Goal: Task Accomplishment & Management: Manage account settings

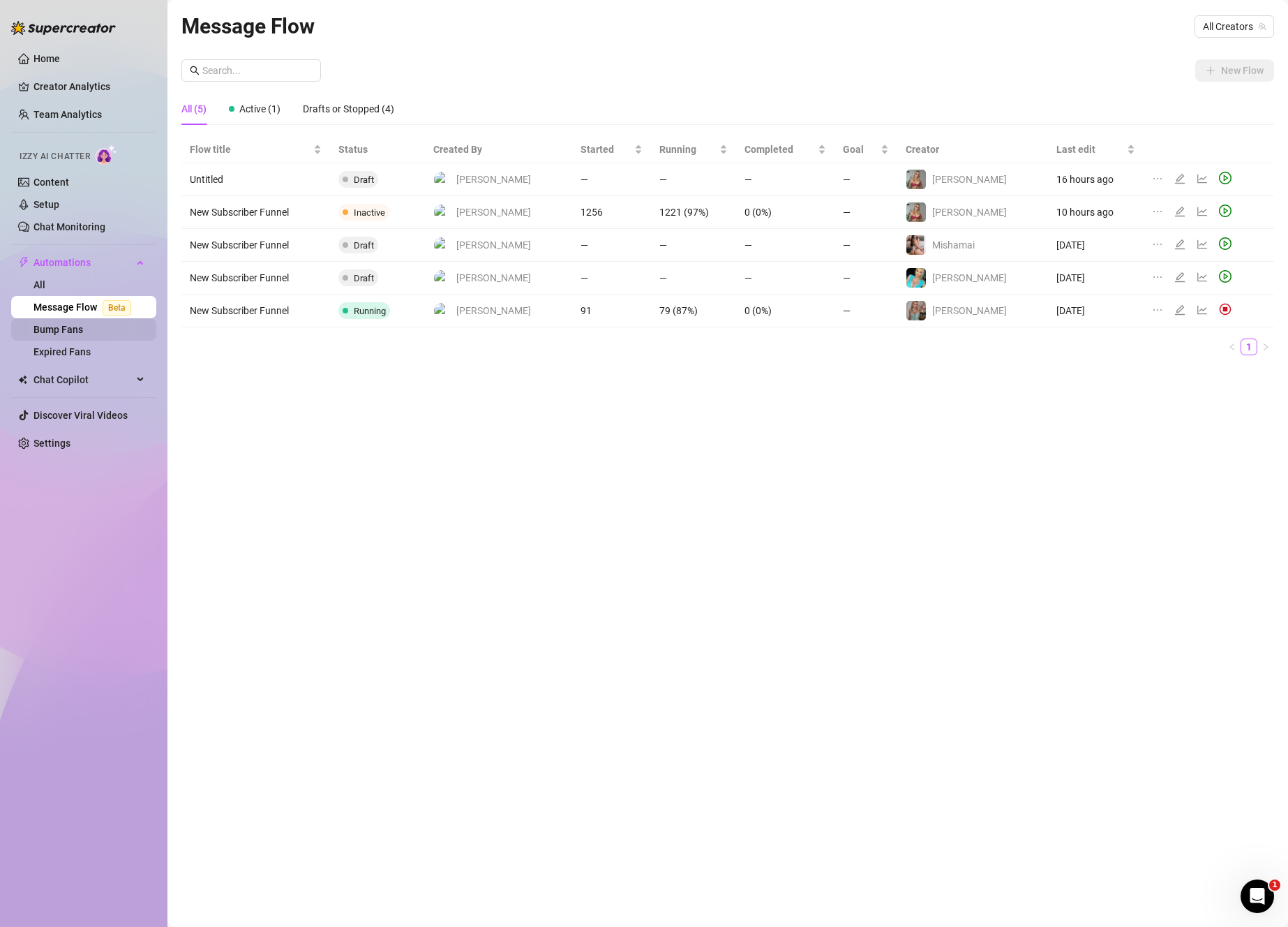
click at [83, 333] on link "Bump Fans" at bounding box center [58, 330] width 50 height 11
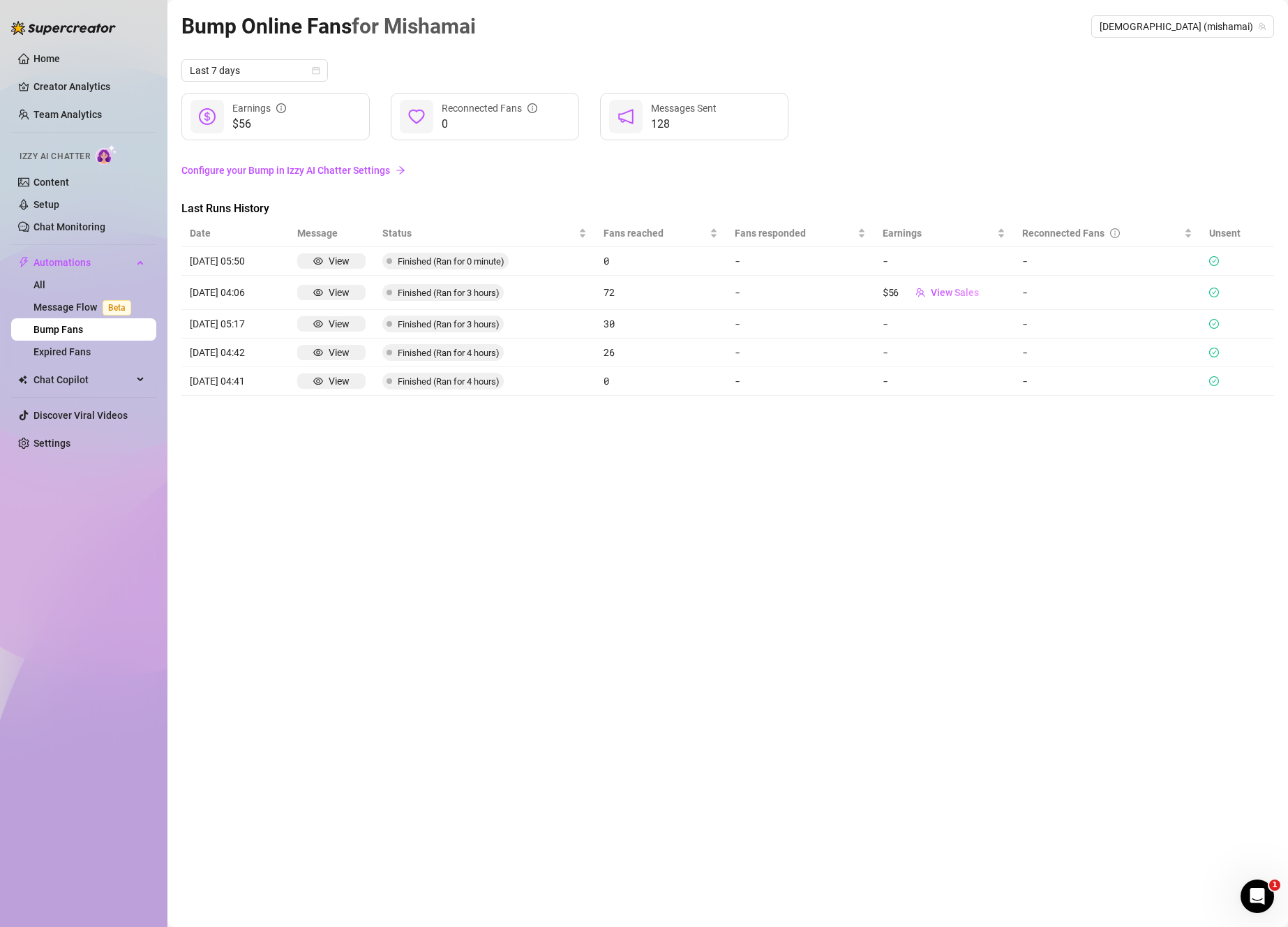
click at [268, 175] on link "Configure your Bump in Izzy AI Chatter Settings" at bounding box center [728, 170] width 1093 height 15
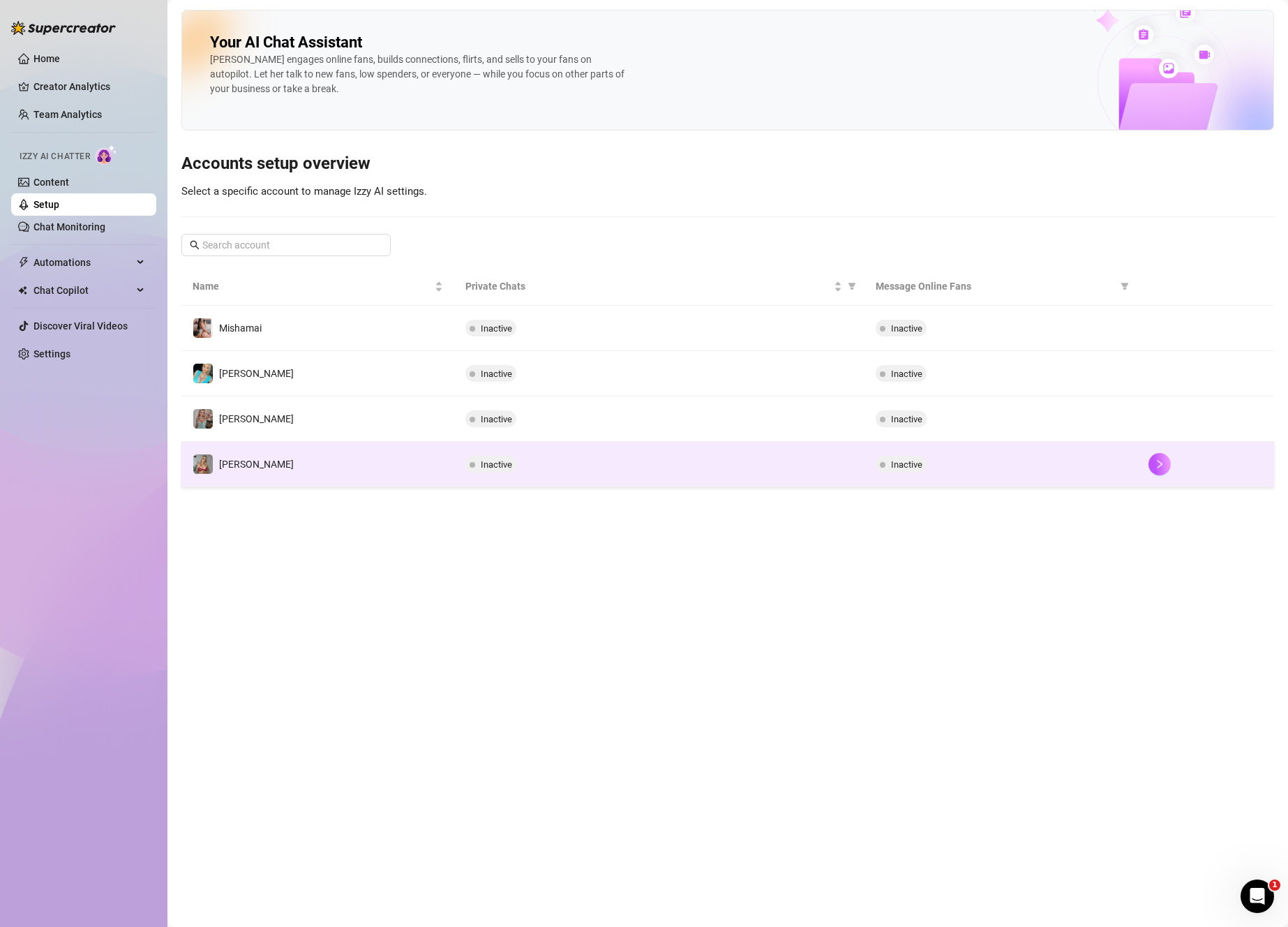
click at [985, 471] on div "Inactive" at bounding box center [1001, 464] width 250 height 17
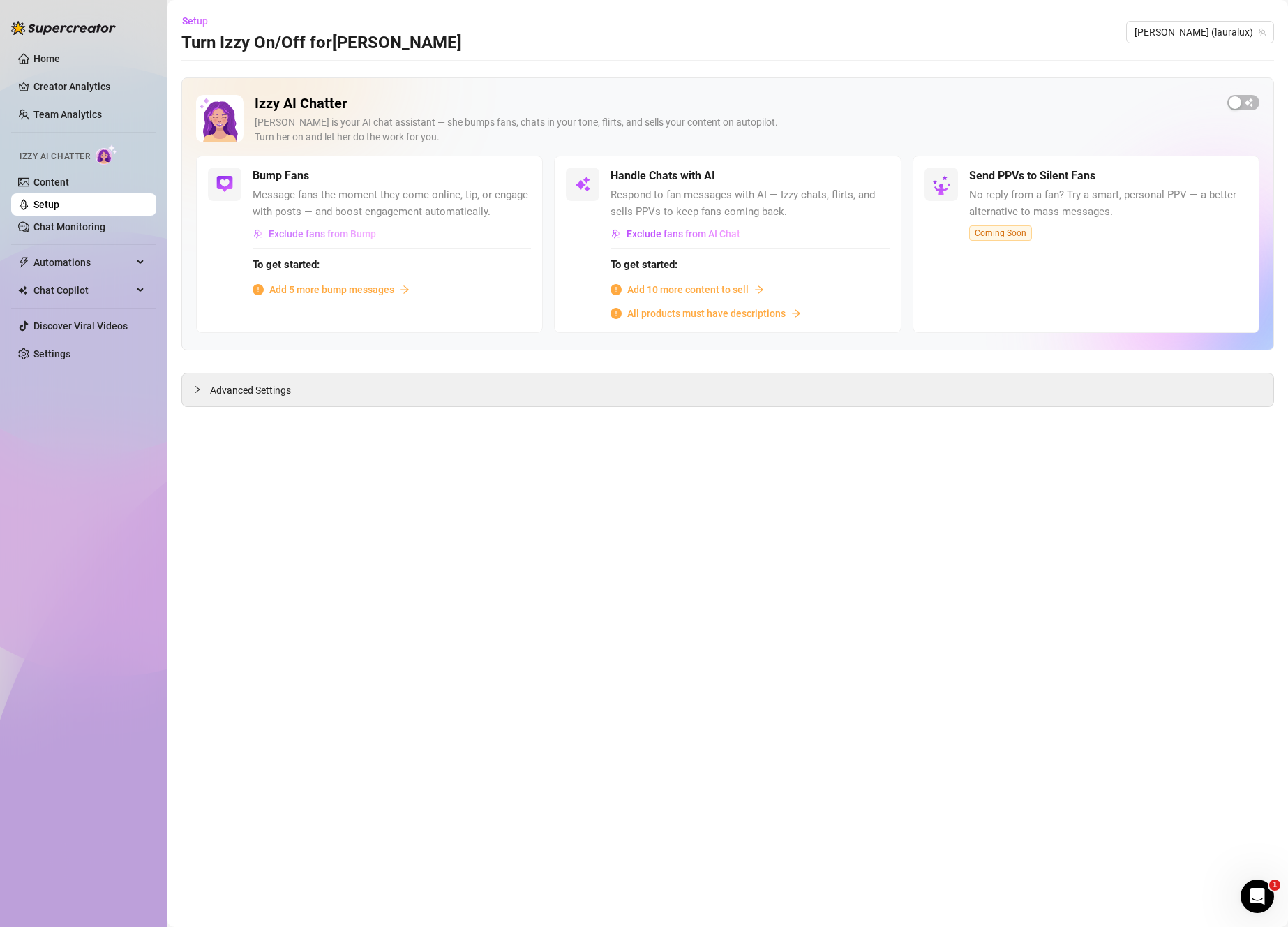
click at [366, 231] on span "Exclude fans from Bump" at bounding box center [322, 234] width 107 height 11
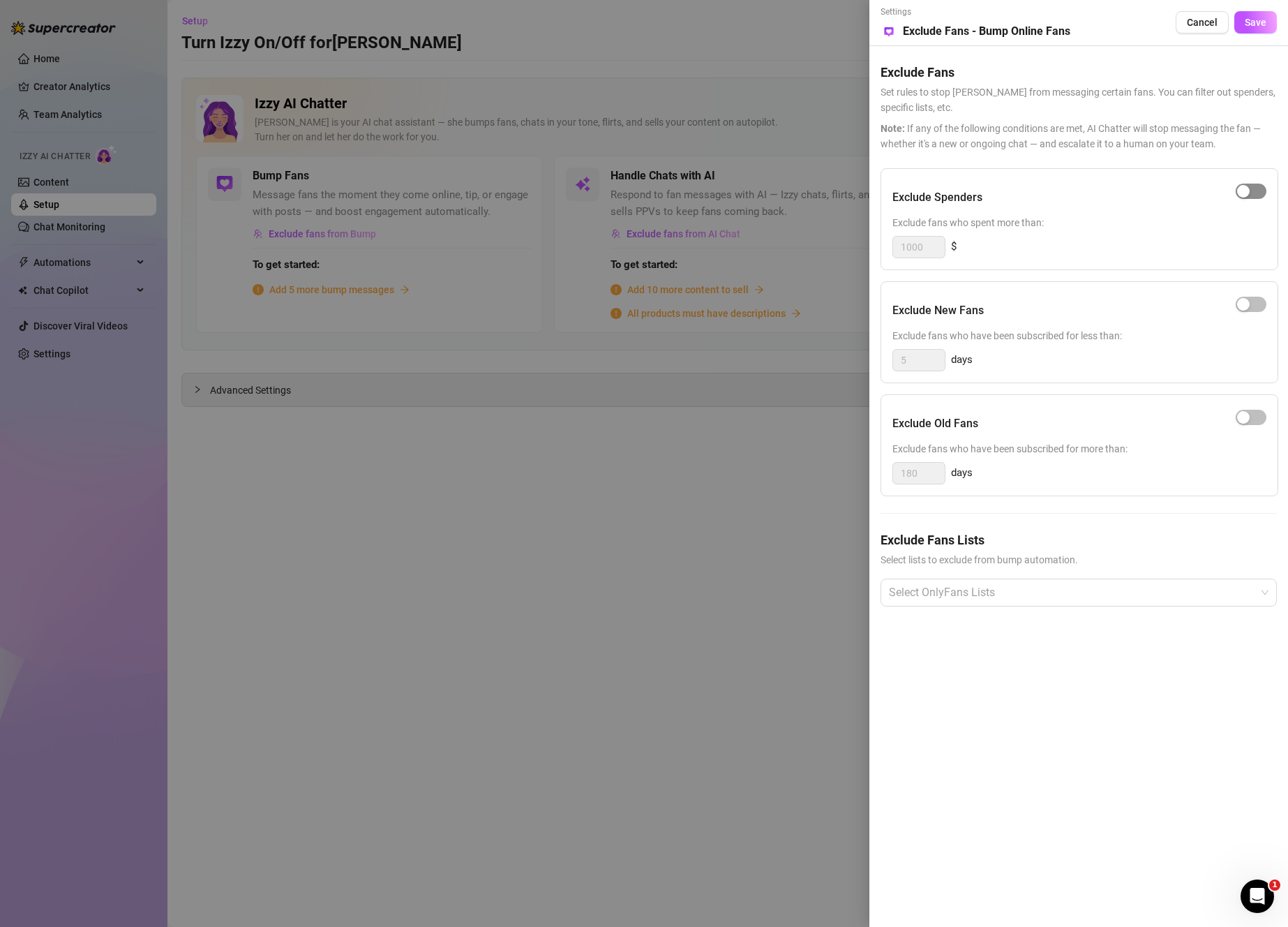
click at [1263, 187] on span "button" at bounding box center [1251, 191] width 31 height 15
click at [1255, 190] on div "button" at bounding box center [1258, 191] width 12 height 12
click at [1254, 307] on span "button" at bounding box center [1251, 304] width 31 height 15
drag, startPoint x: 918, startPoint y: 369, endPoint x: 868, endPoint y: 359, distance: 51.0
click at [868, 359] on div "Settings Preview Exclude Fans - Bump Online Fans Cancel Save Exclude Fans Set r…" at bounding box center [644, 464] width 1288 height 927
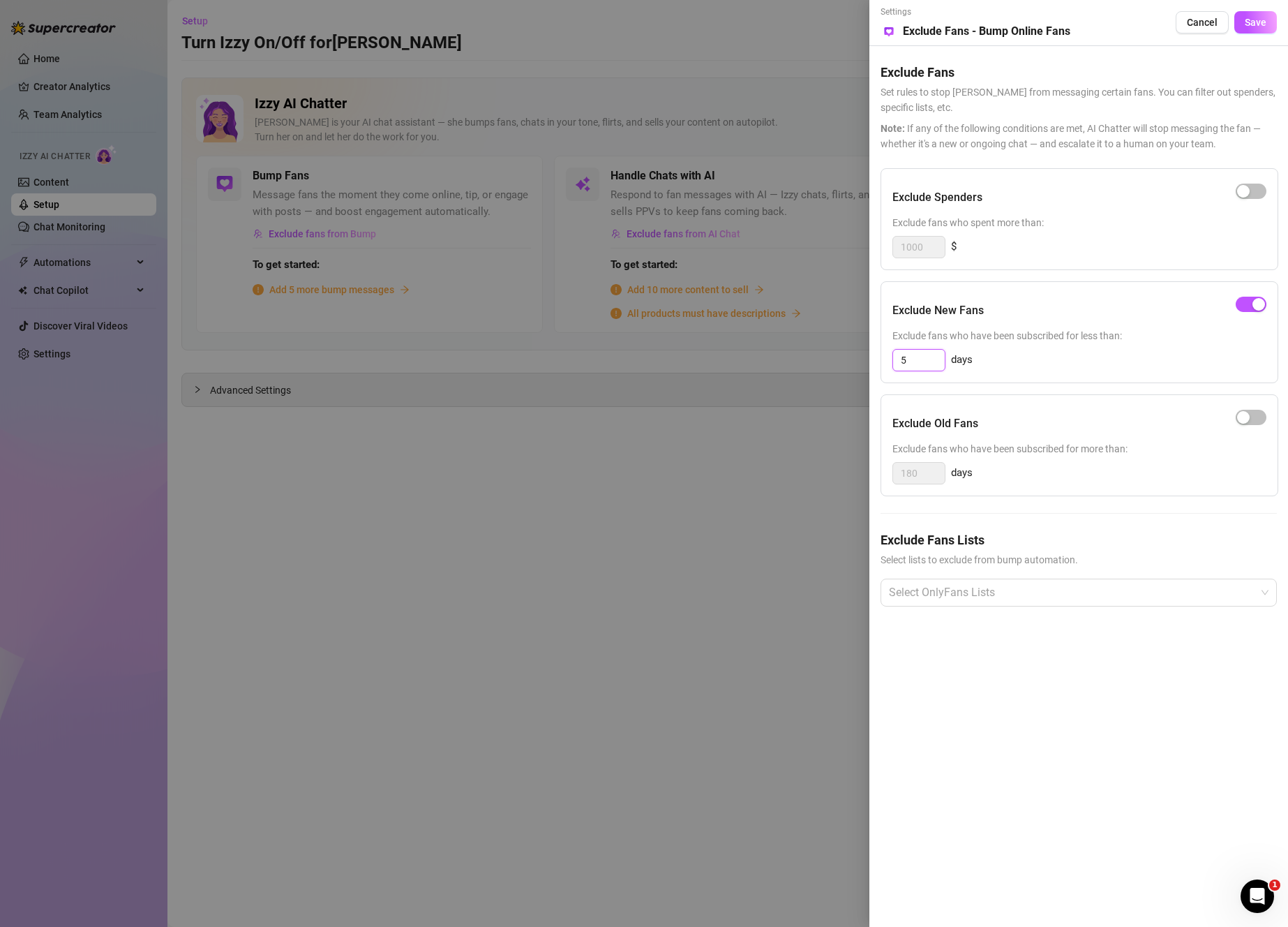
type input "1"
click at [1064, 595] on div at bounding box center [1072, 593] width 376 height 25
type input "2"
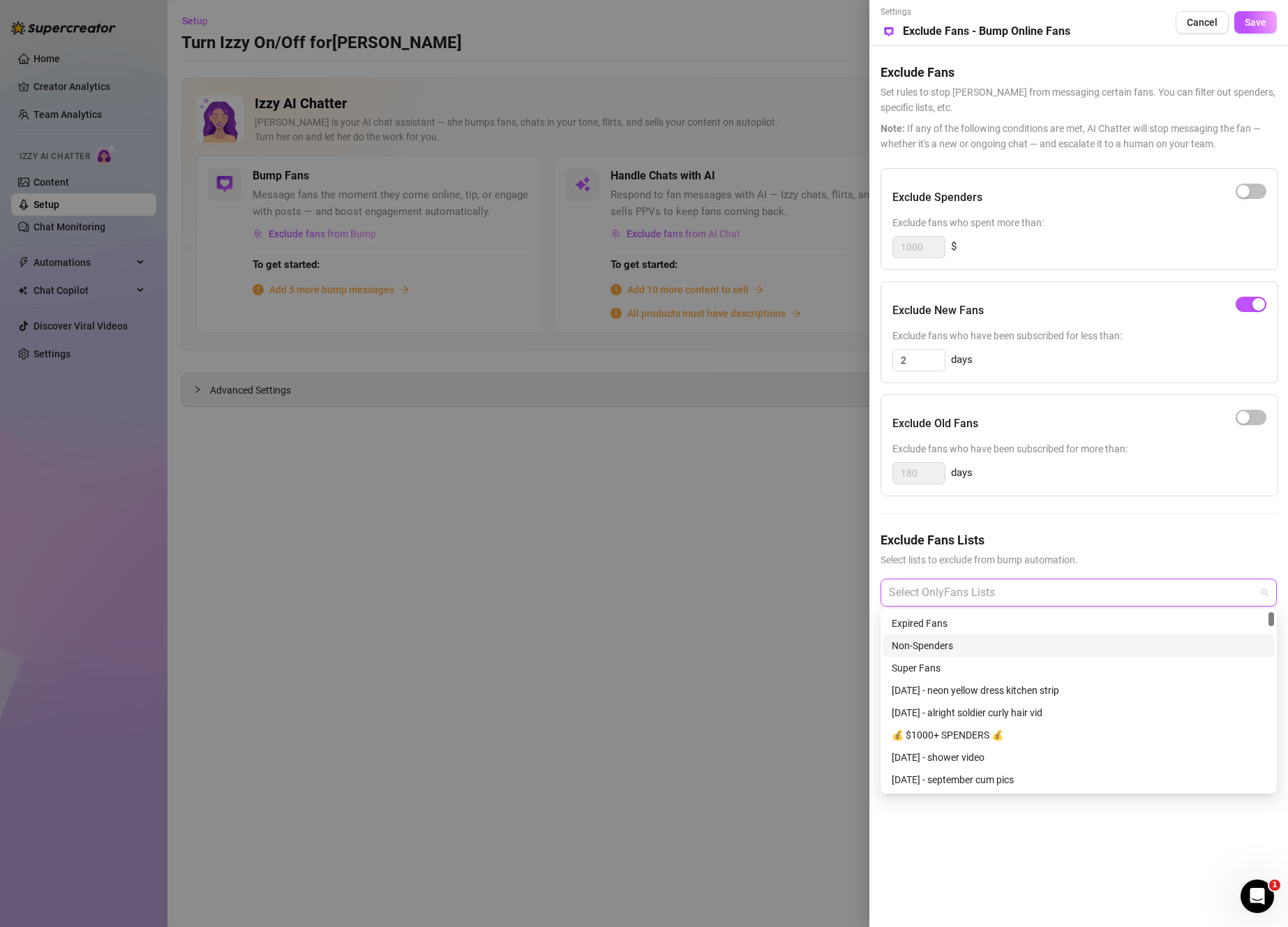
click at [997, 640] on div "Non-Spenders" at bounding box center [1078, 645] width 374 height 15
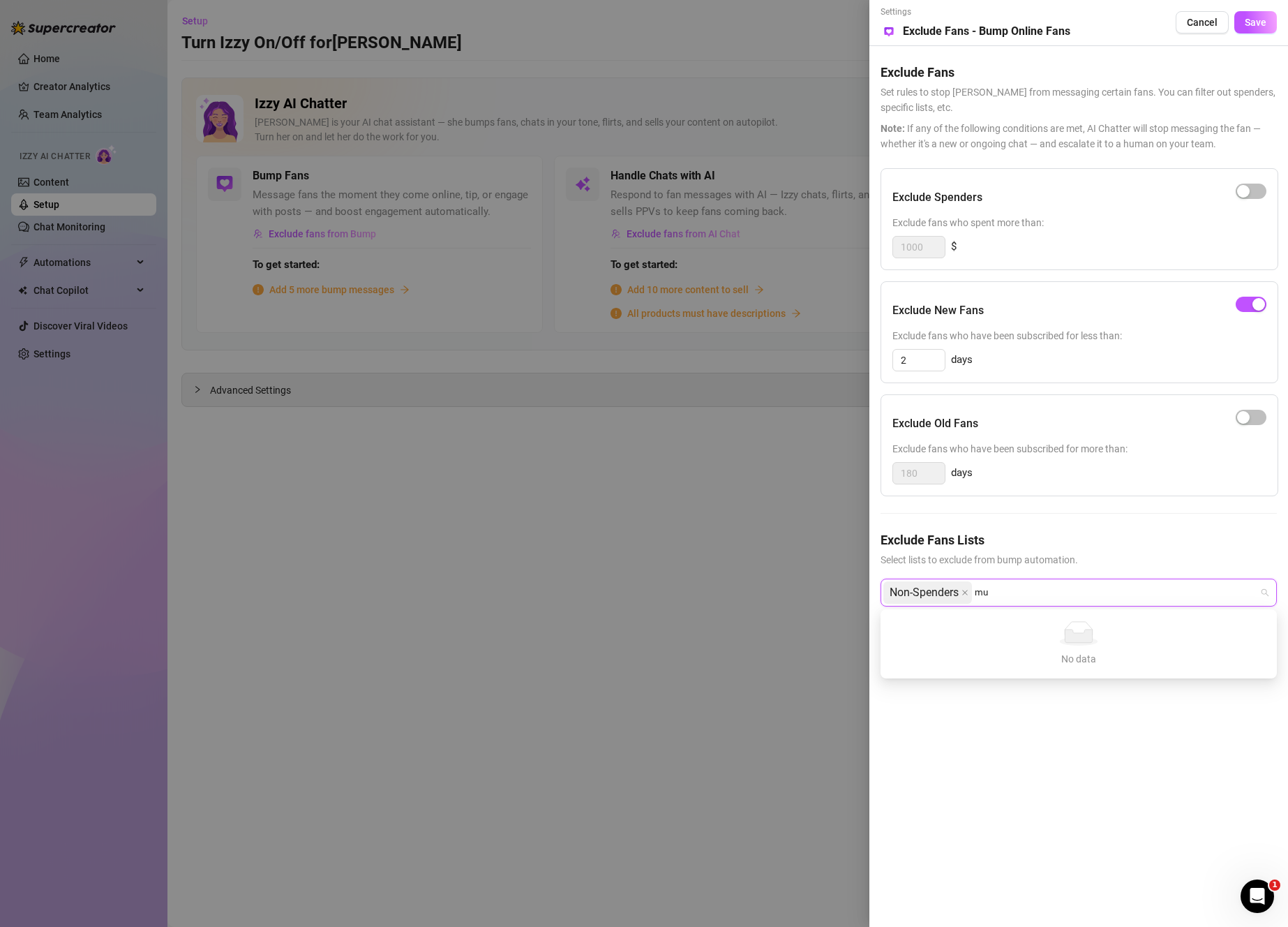
type input "m"
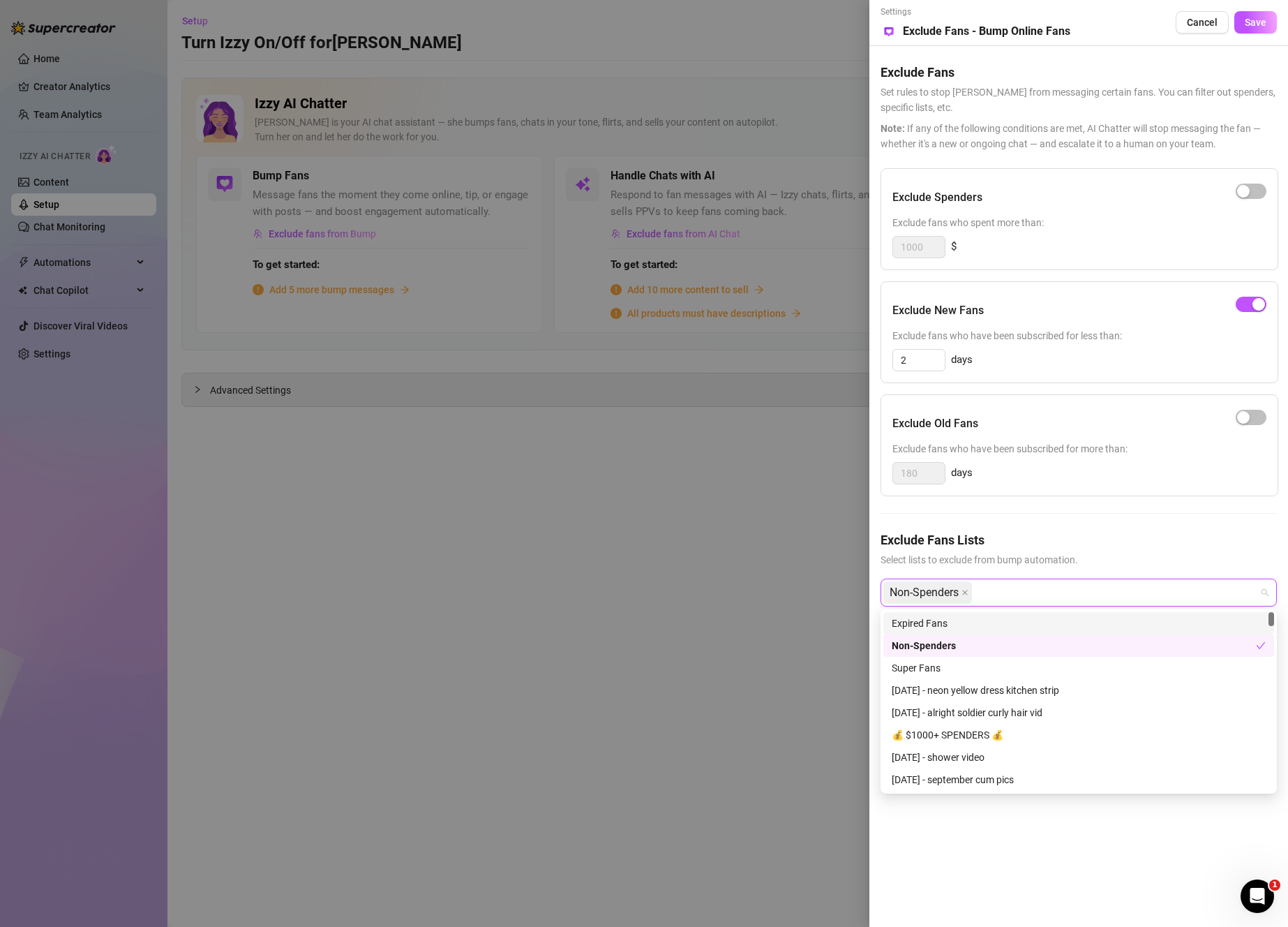
click at [990, 630] on div "Expired Fans" at bounding box center [1078, 623] width 374 height 15
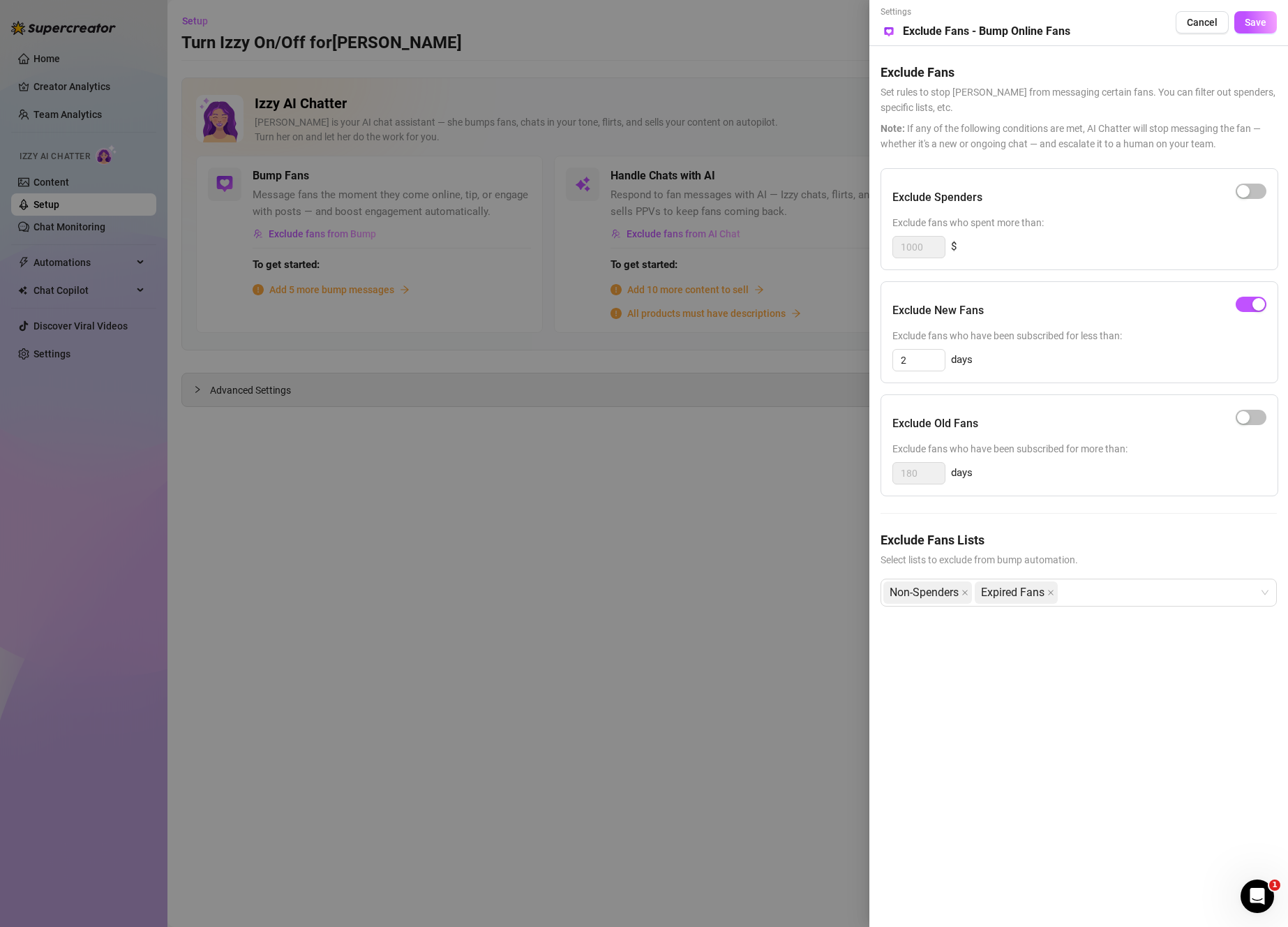
click at [1210, 520] on div "Exclude Spenders Exclude fans who spent more than: 1000 $ Exclude New Fans Excl…" at bounding box center [1079, 399] width 397 height 461
click at [1250, 25] on span "Save" at bounding box center [1256, 23] width 22 height 11
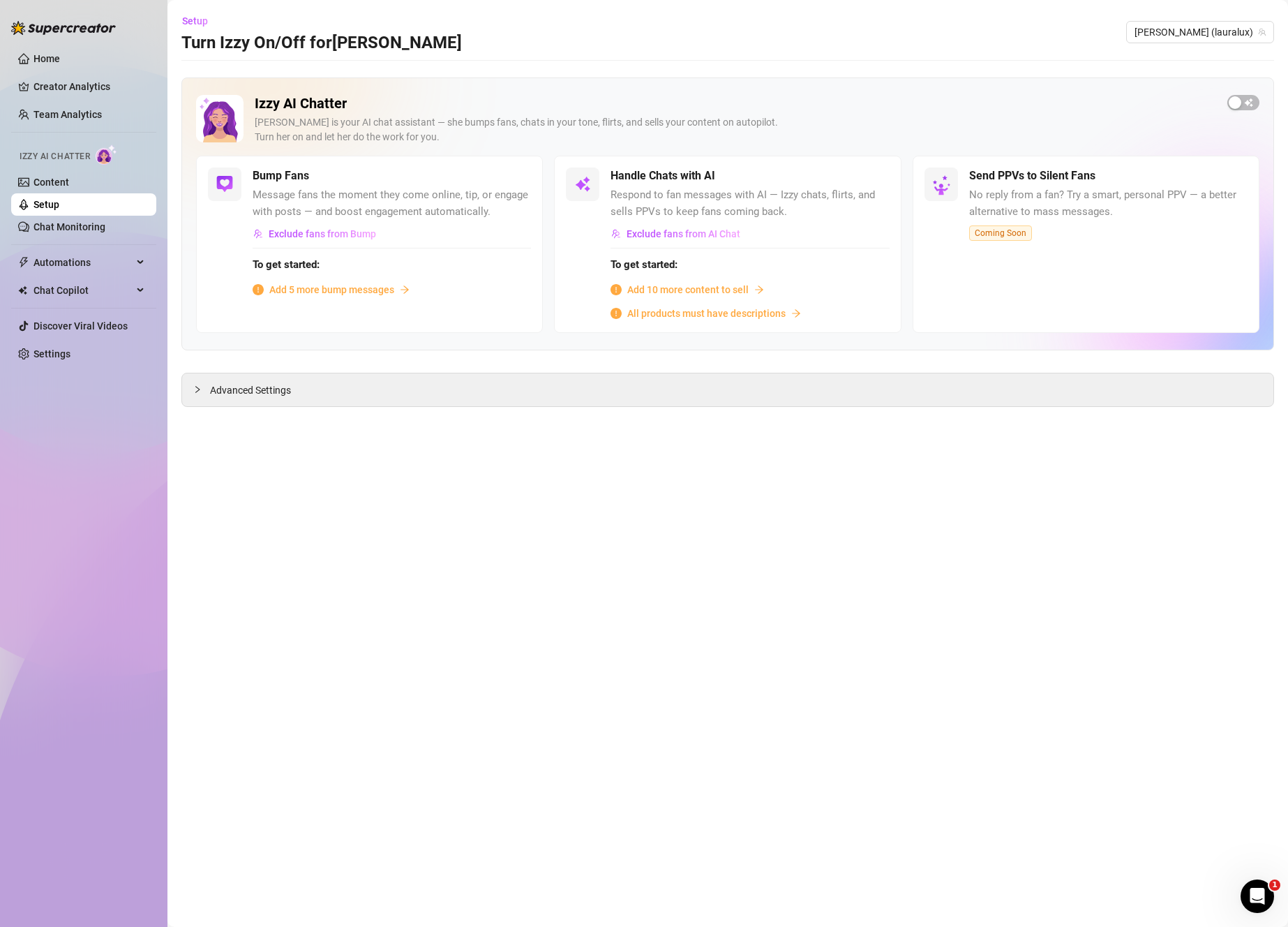
click at [473, 483] on main "Setup Turn Izzy On/Off for [PERSON_NAME] [PERSON_NAME] (lauralux) Izzy AI Chatt…" at bounding box center [727, 464] width 1121 height 927
click at [397, 296] on div "Add 5 more bump messages" at bounding box center [391, 290] width 278 height 15
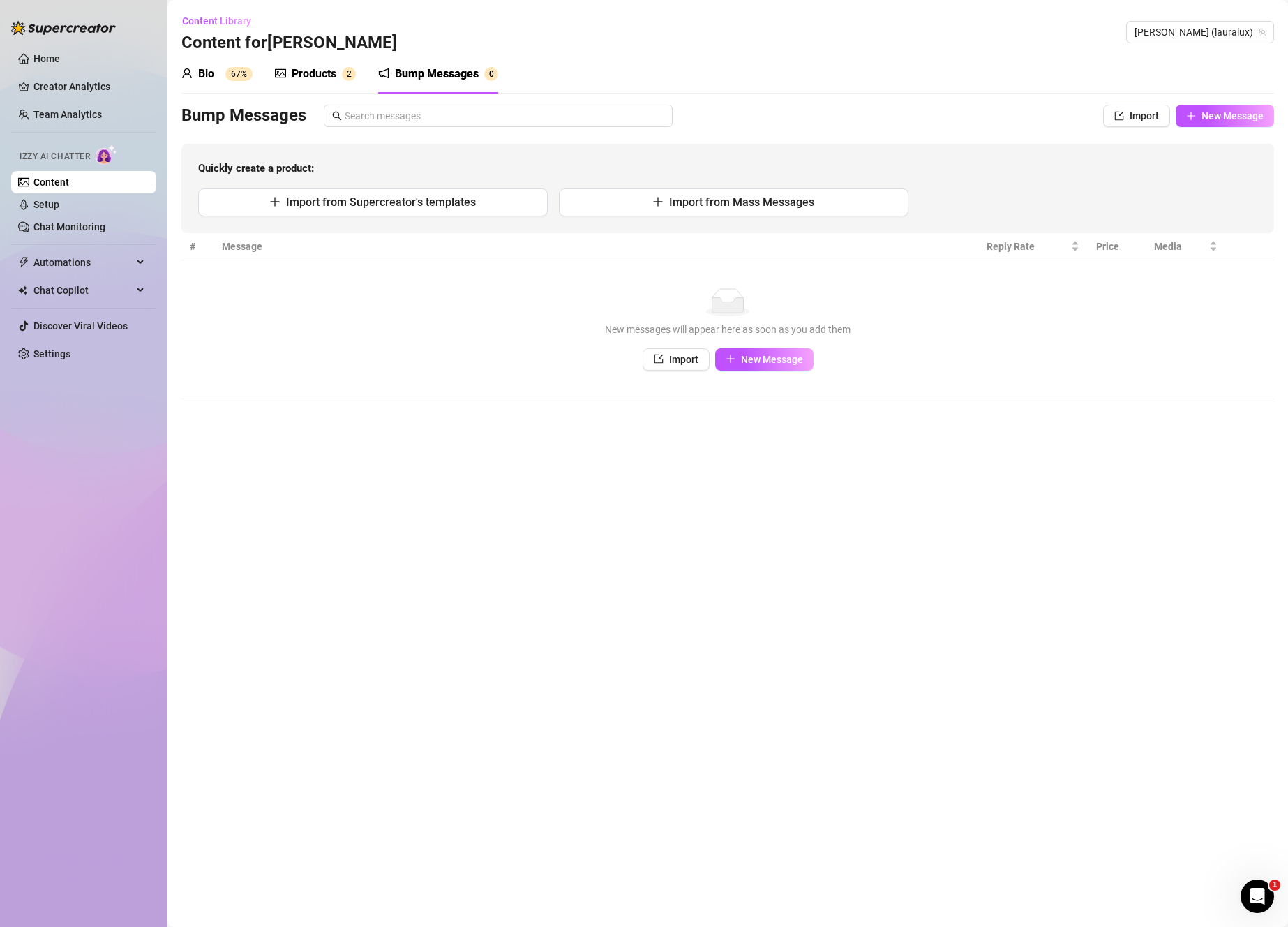
click at [69, 178] on link "Content" at bounding box center [51, 183] width 35 height 11
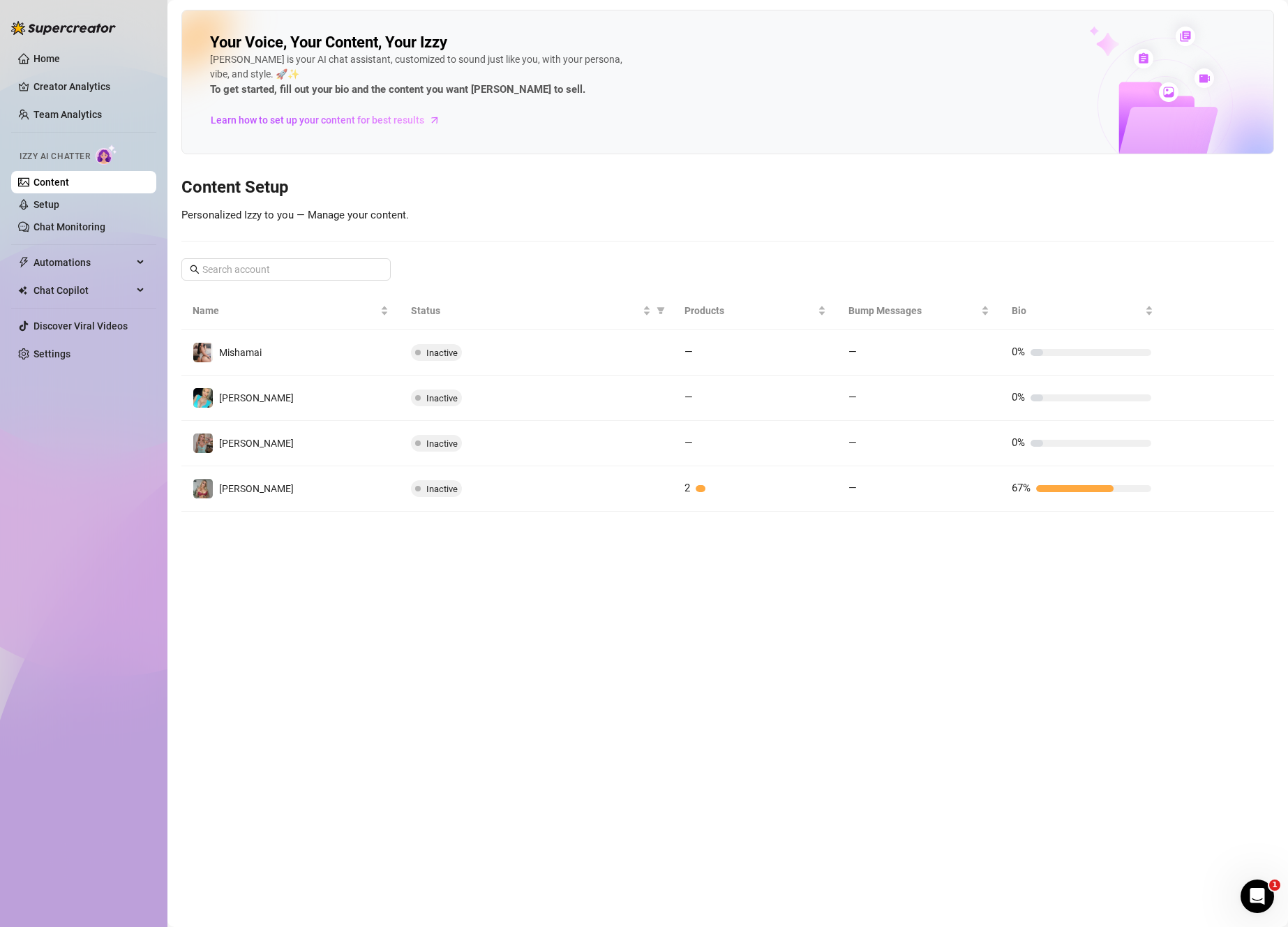
drag, startPoint x: 261, startPoint y: 443, endPoint x: 253, endPoint y: 450, distance: 10.6
click at [261, 443] on td "[PERSON_NAME]" at bounding box center [290, 442] width 219 height 45
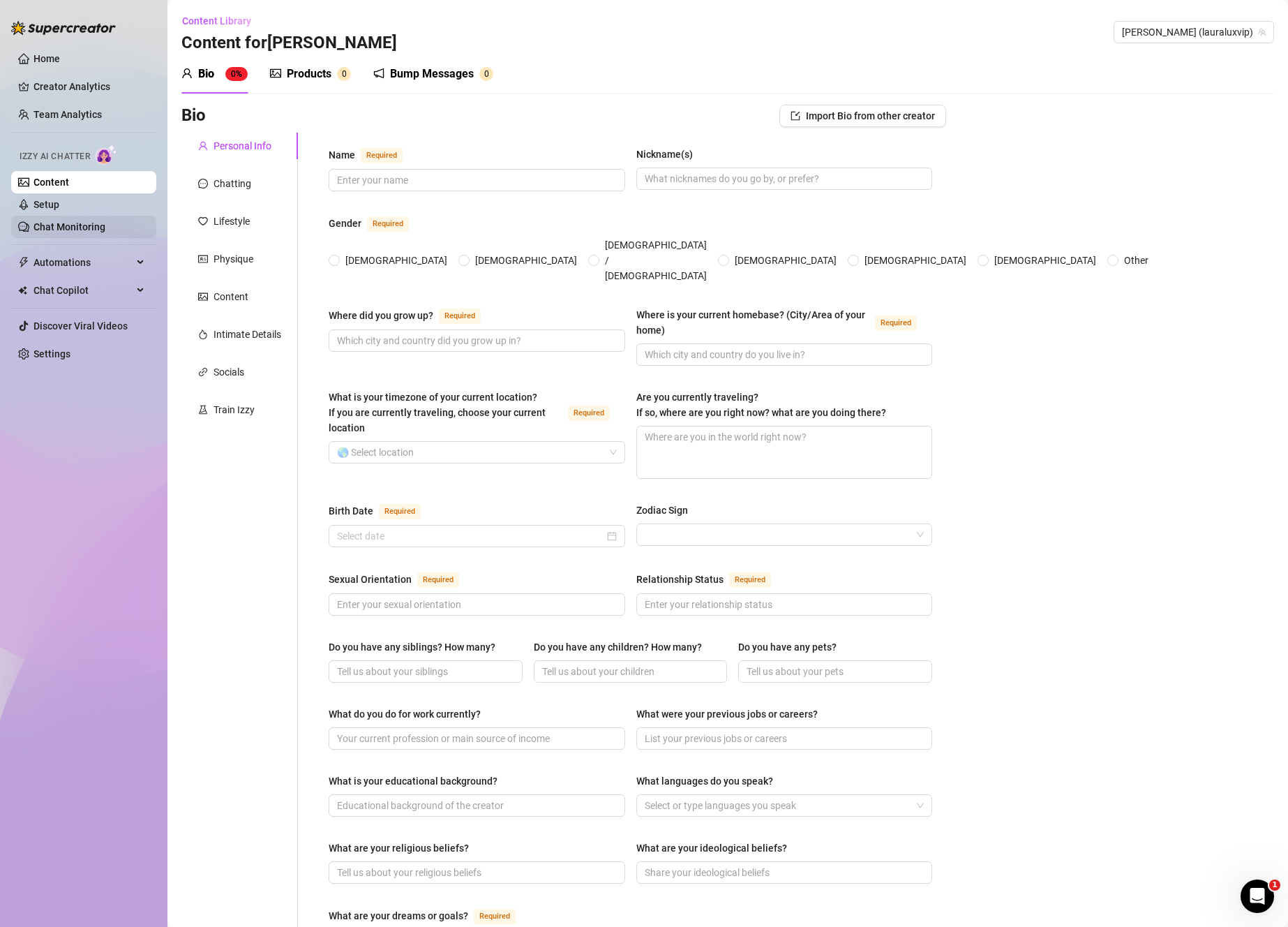
click at [80, 224] on link "Chat Monitoring" at bounding box center [69, 227] width 72 height 11
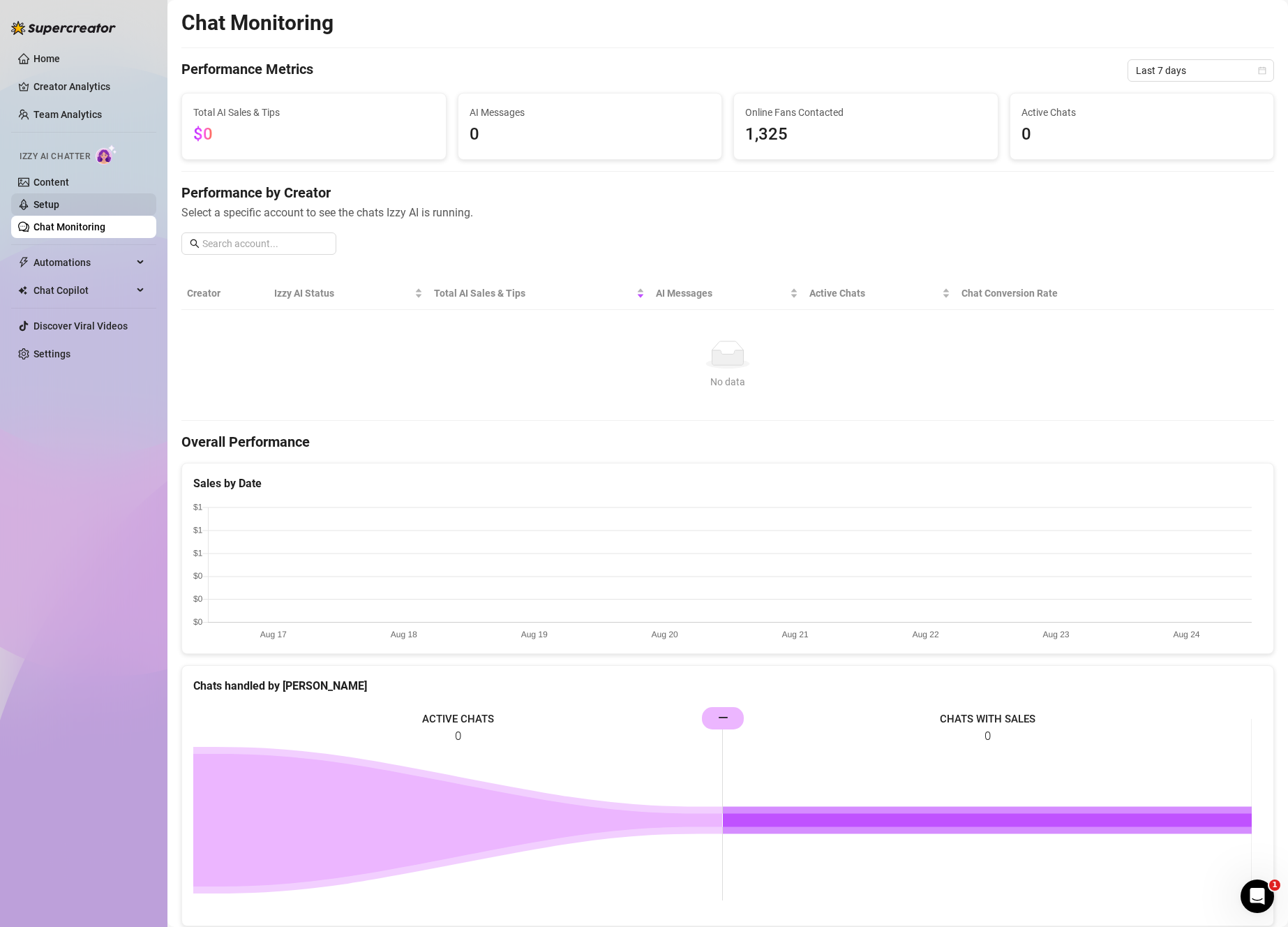
click at [59, 202] on link "Setup" at bounding box center [46, 205] width 26 height 11
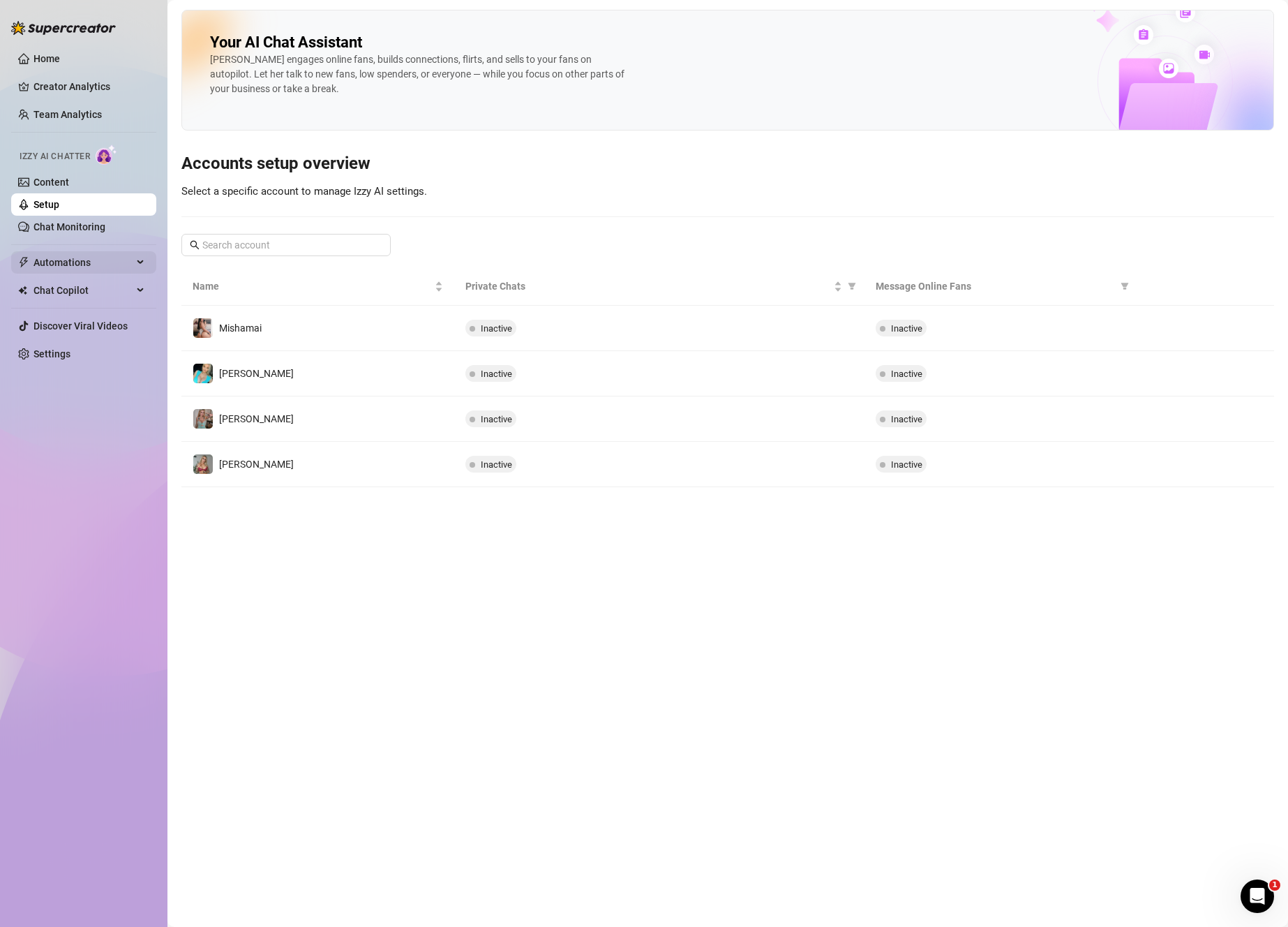
click at [113, 268] on span "Automations" at bounding box center [83, 262] width 99 height 22
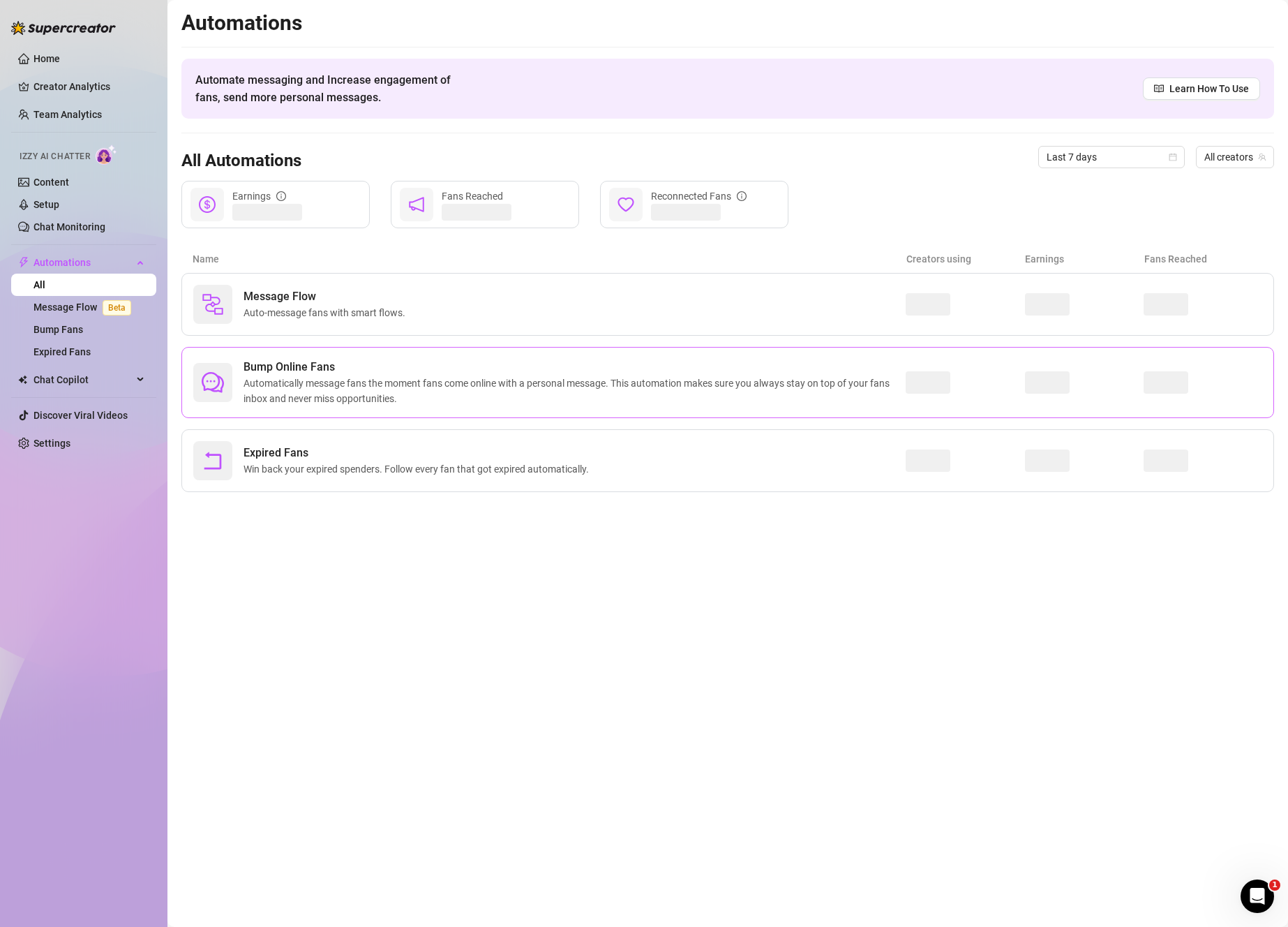
click at [445, 410] on div "Bump Online Fans Automatically message fans the moment fans come online with a …" at bounding box center [728, 382] width 1093 height 71
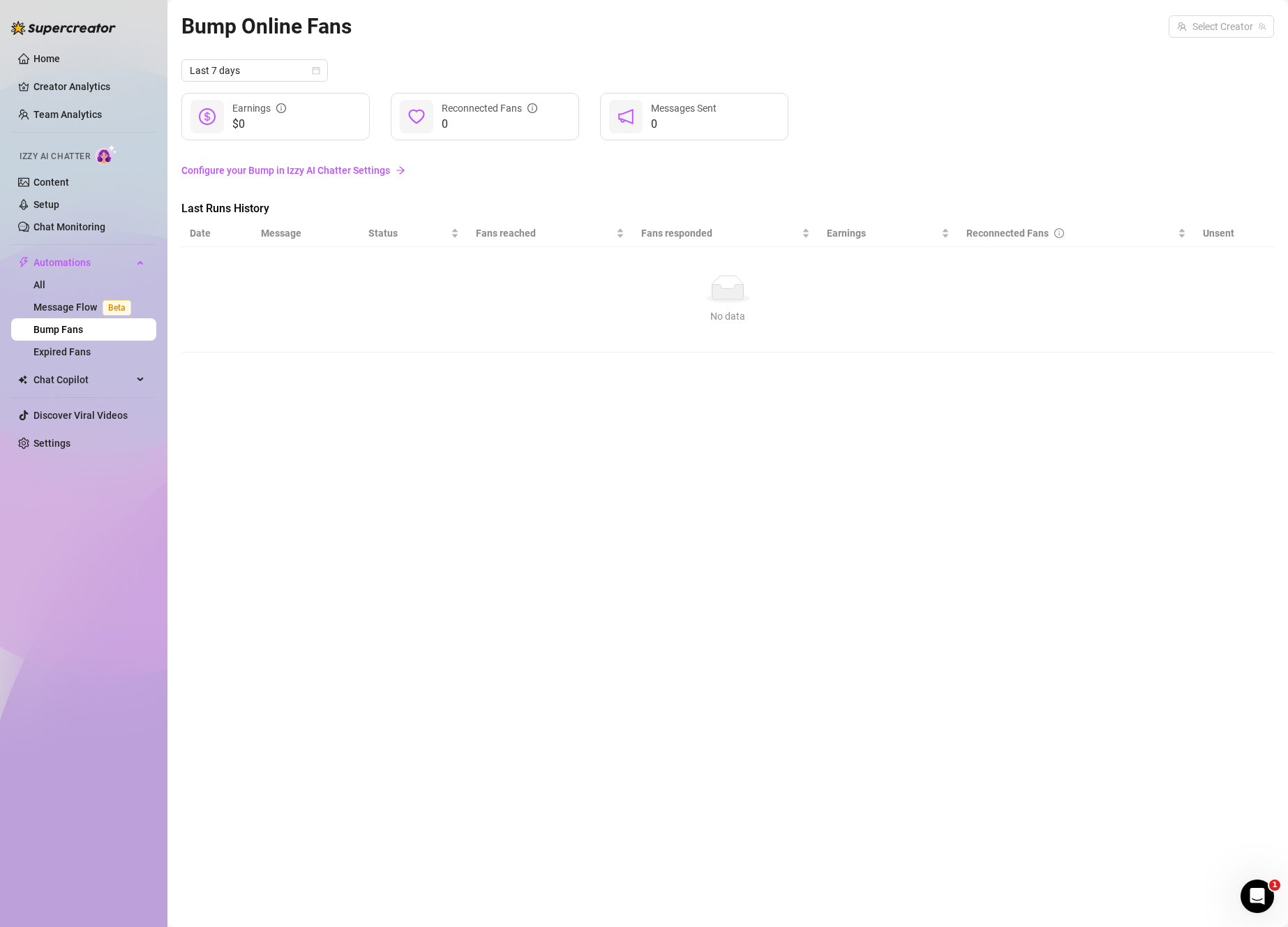
click at [356, 175] on link "Configure your Bump in Izzy AI Chatter Settings" at bounding box center [728, 170] width 1093 height 15
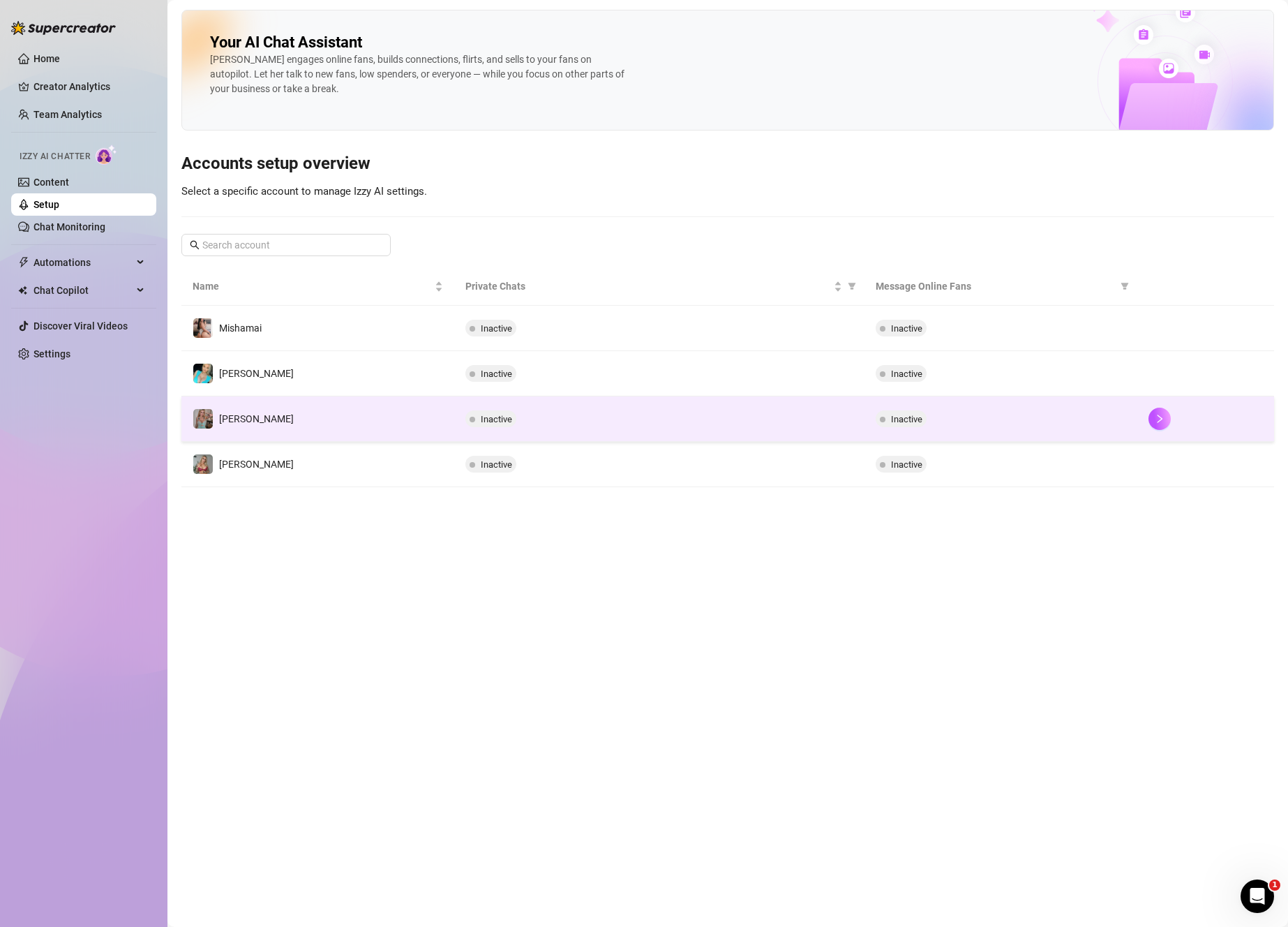
click at [284, 422] on td "[PERSON_NAME]" at bounding box center [318, 419] width 273 height 45
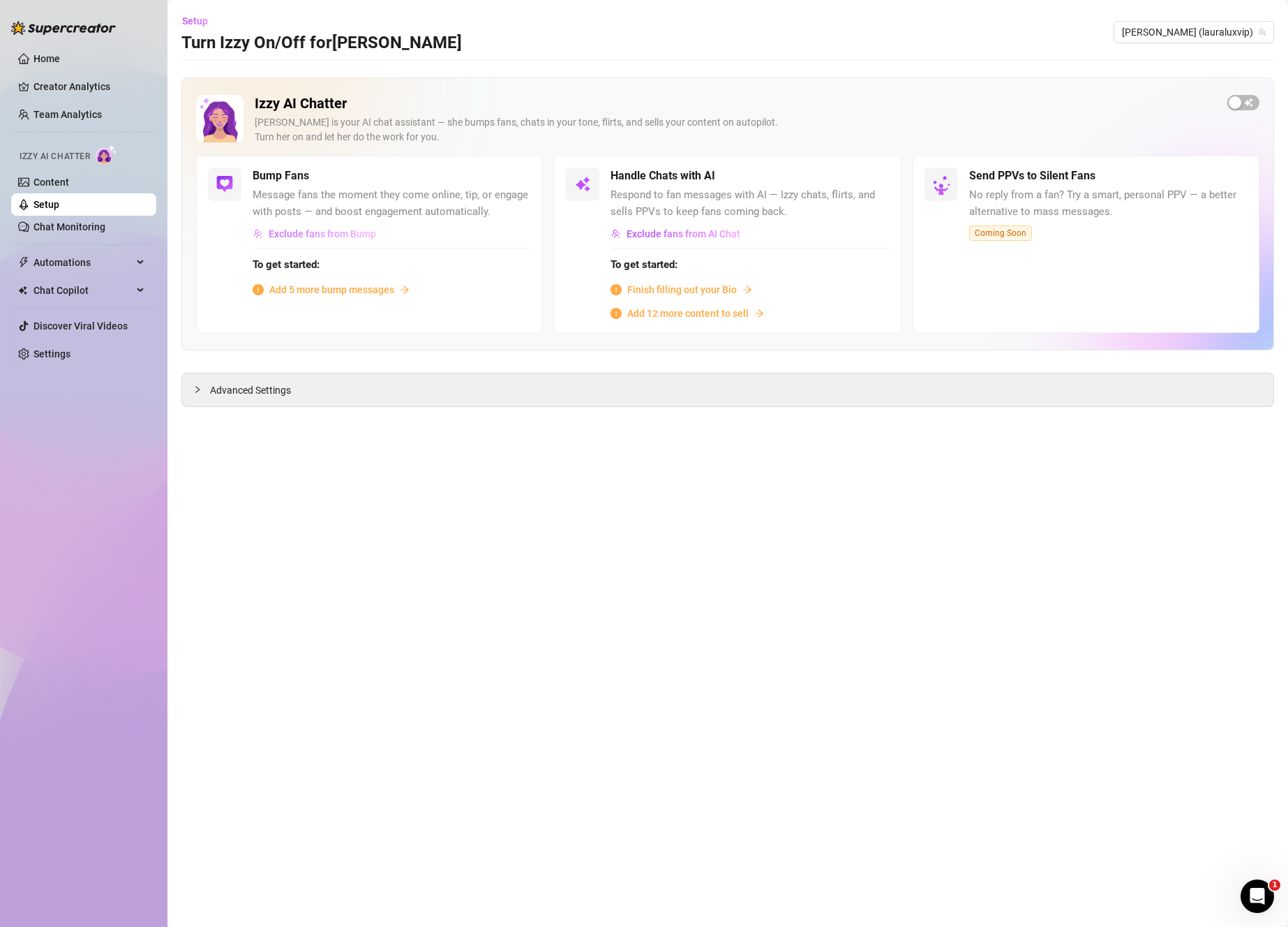
click at [353, 234] on span "Exclude fans from Bump" at bounding box center [322, 234] width 107 height 11
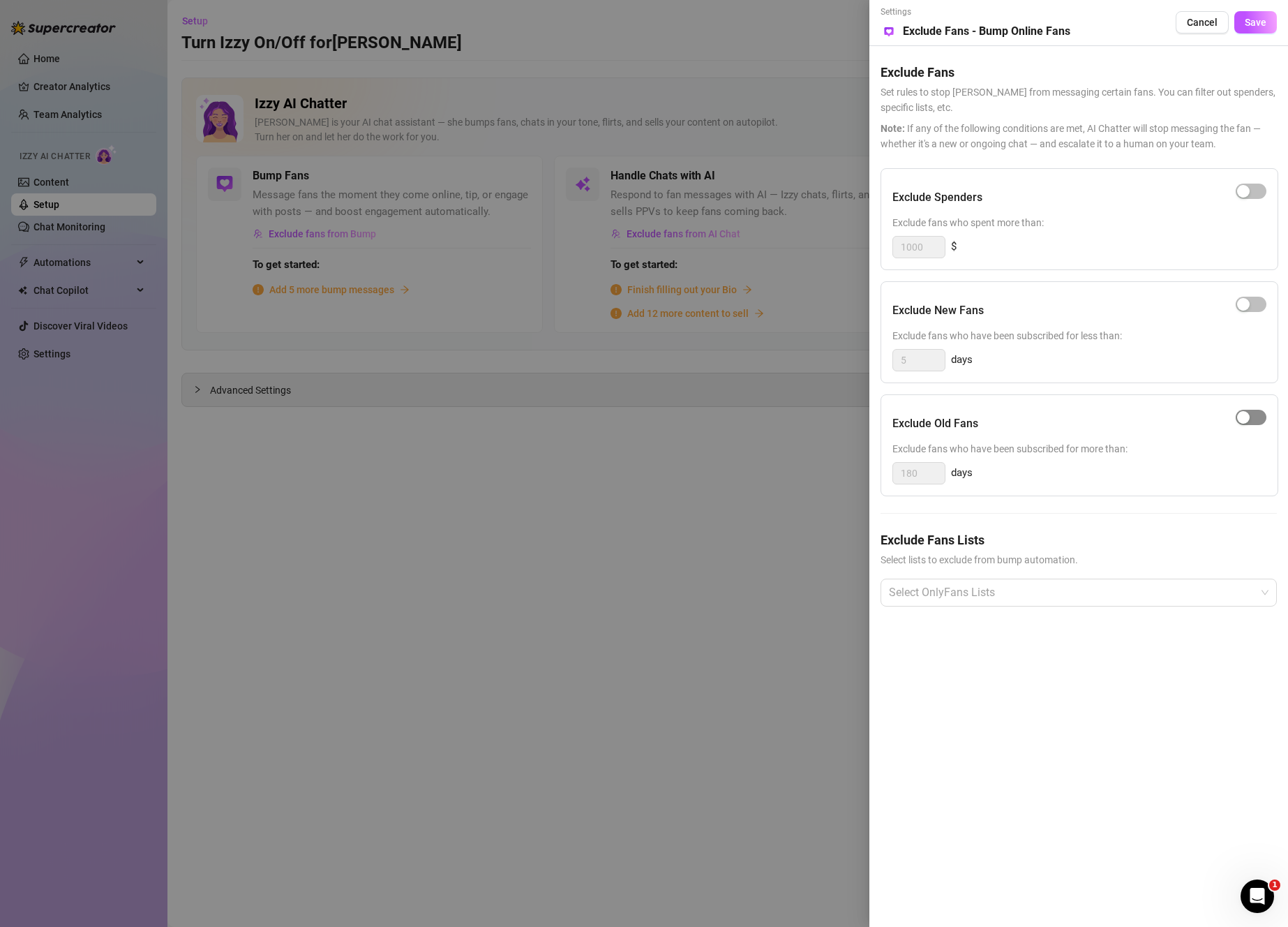
click at [1251, 419] on button "button" at bounding box center [1251, 418] width 31 height 15
click at [1246, 420] on span "button" at bounding box center [1251, 418] width 31 height 15
click at [1065, 602] on div at bounding box center [1072, 593] width 376 height 25
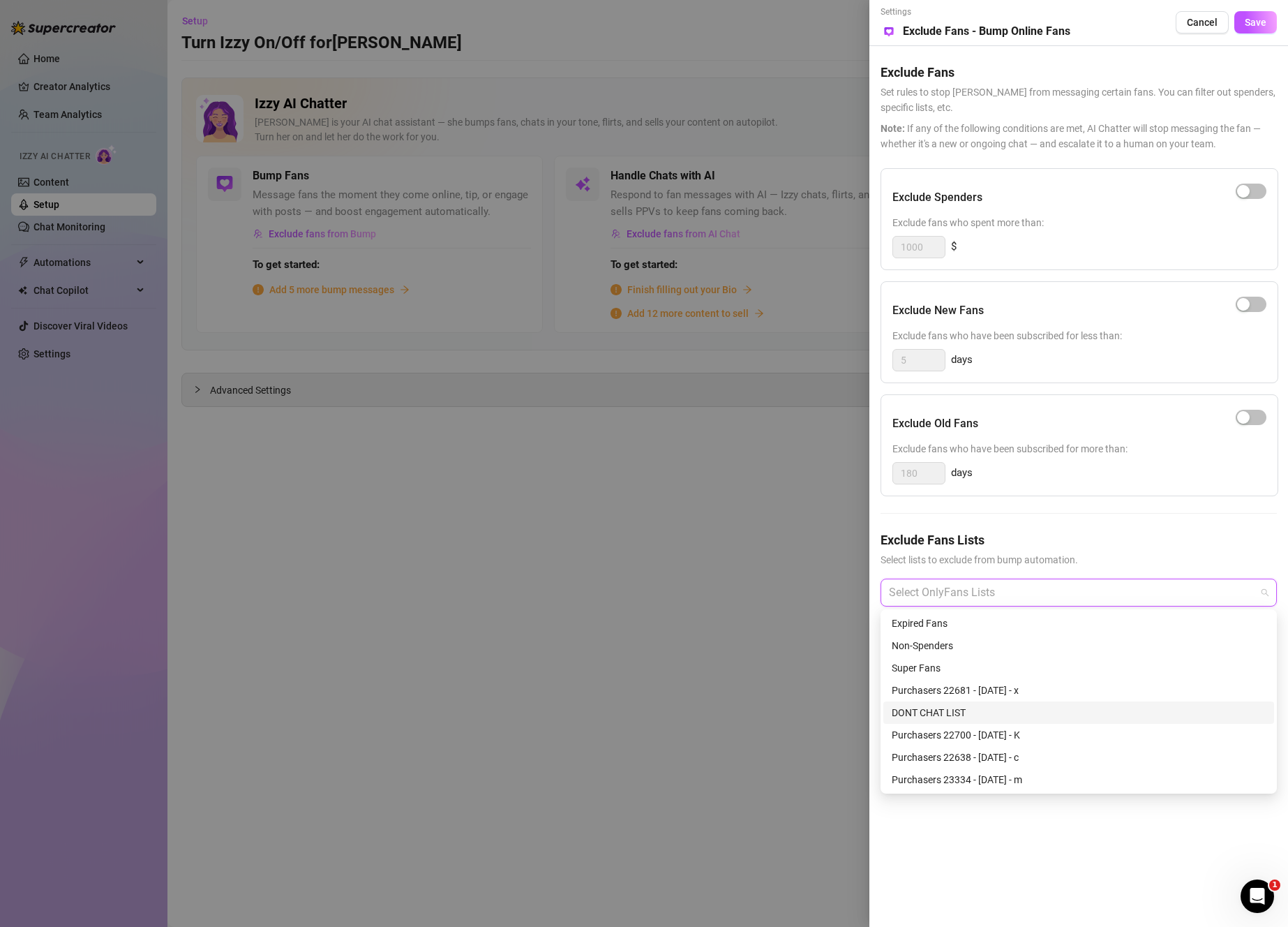
click at [1019, 711] on div "DONT CHAT LIST" at bounding box center [1078, 713] width 374 height 15
click at [1206, 511] on div "Exclude Spenders Exclude fans who spent more than: 1000 $ Exclude New Fans Excl…" at bounding box center [1079, 399] width 397 height 461
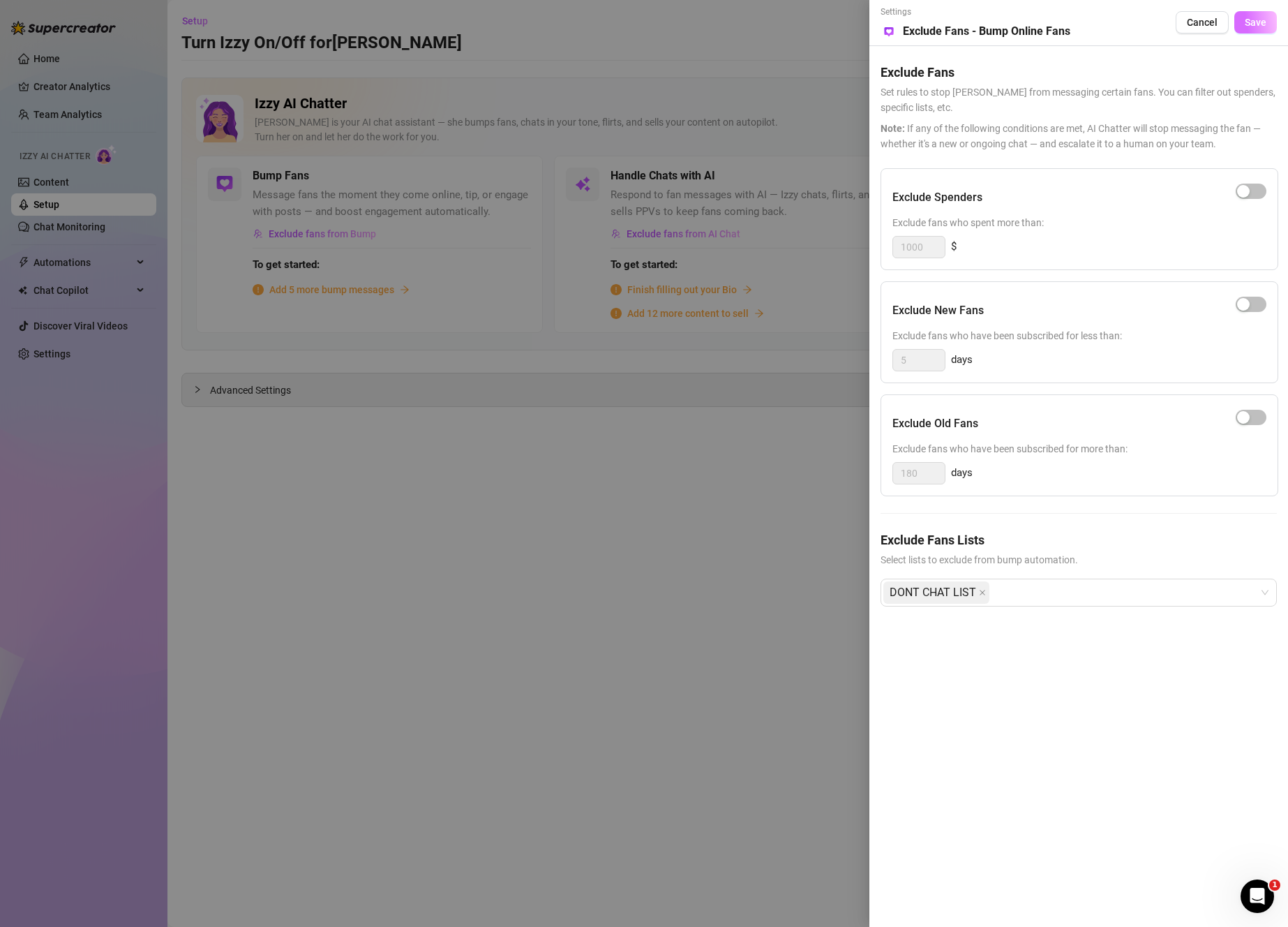
click at [1272, 18] on button "Save" at bounding box center [1256, 22] width 43 height 22
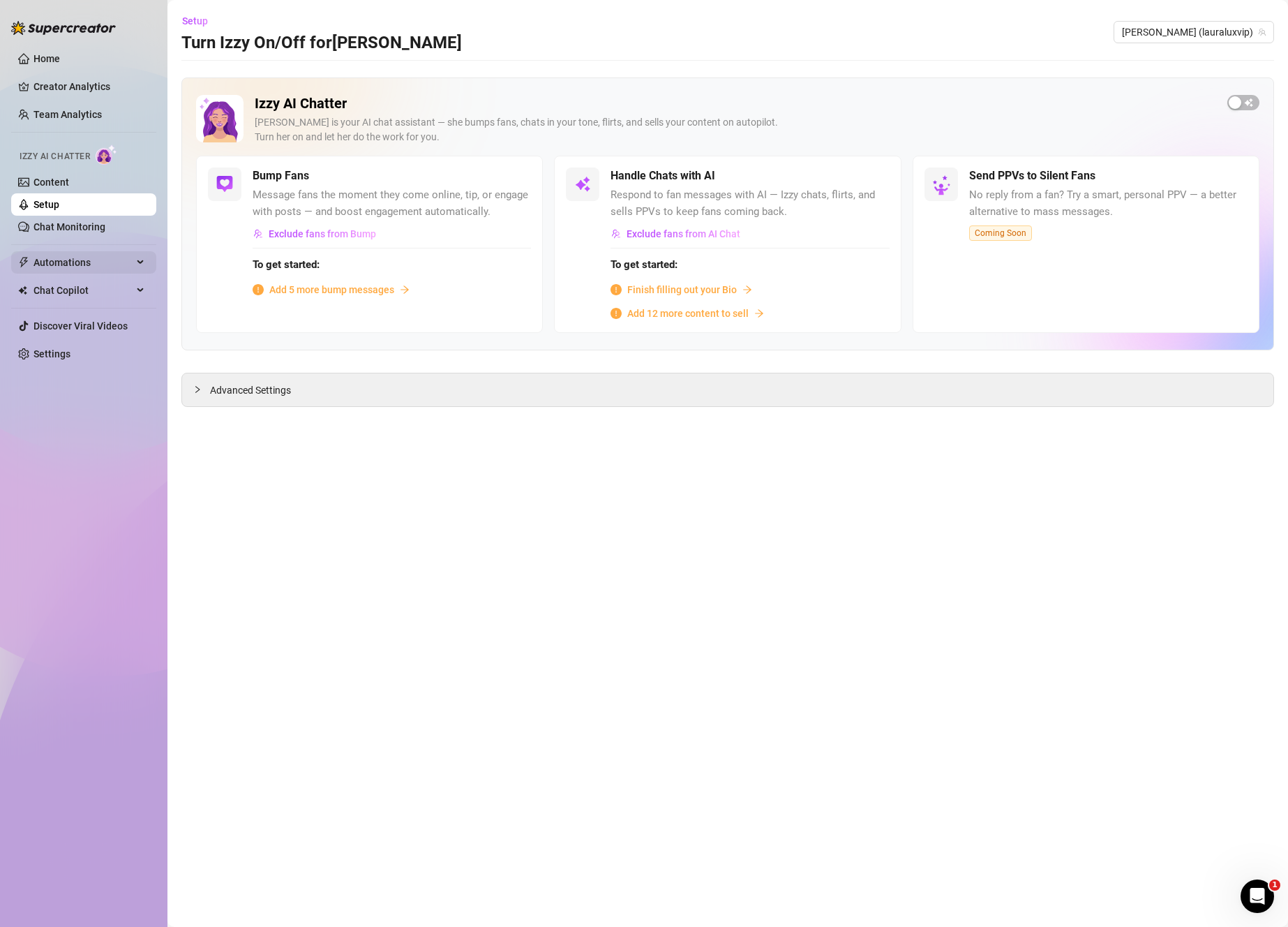
click at [76, 268] on span "Automations" at bounding box center [83, 262] width 99 height 22
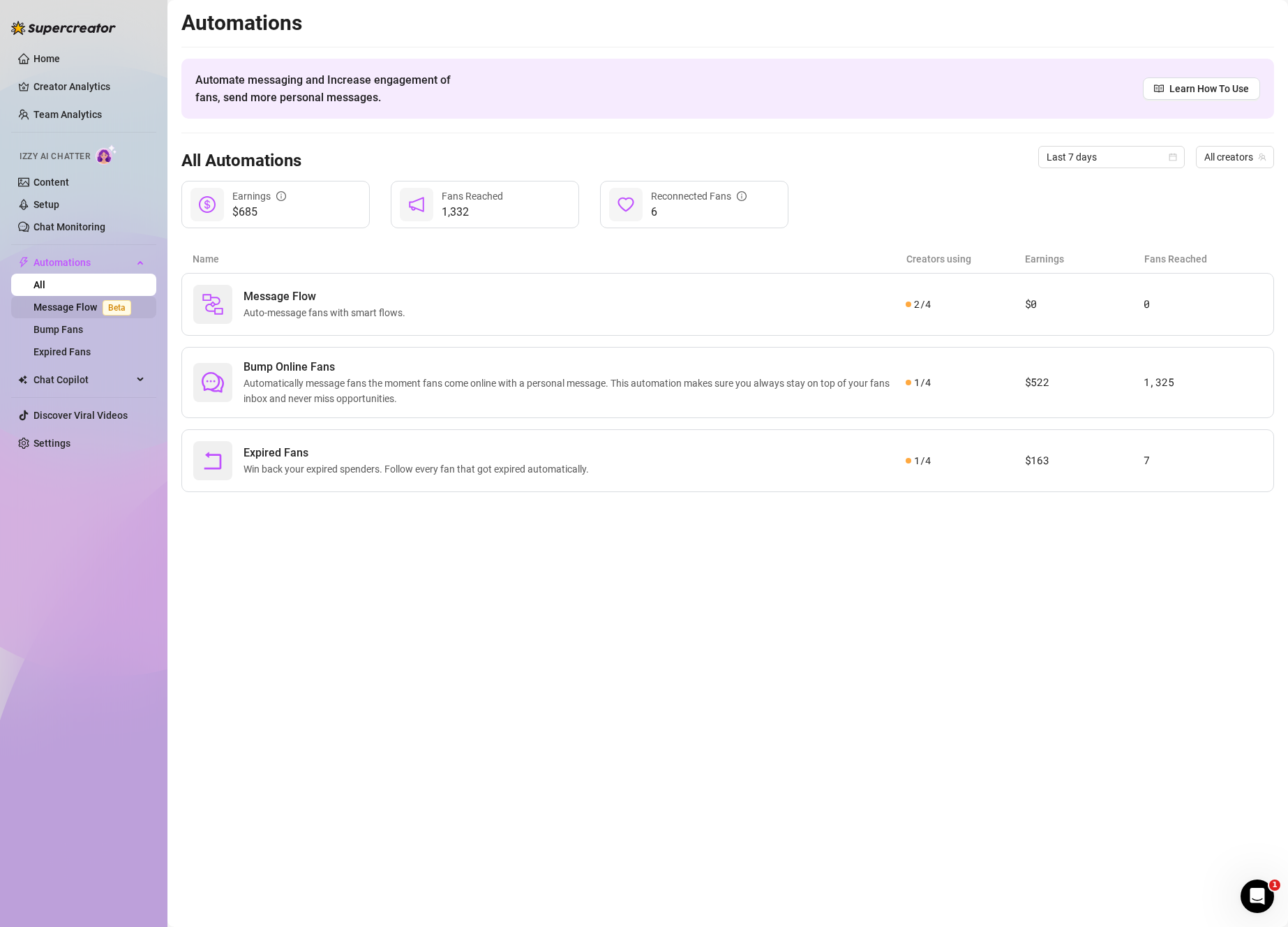
click at [103, 301] on span "Beta" at bounding box center [117, 308] width 29 height 15
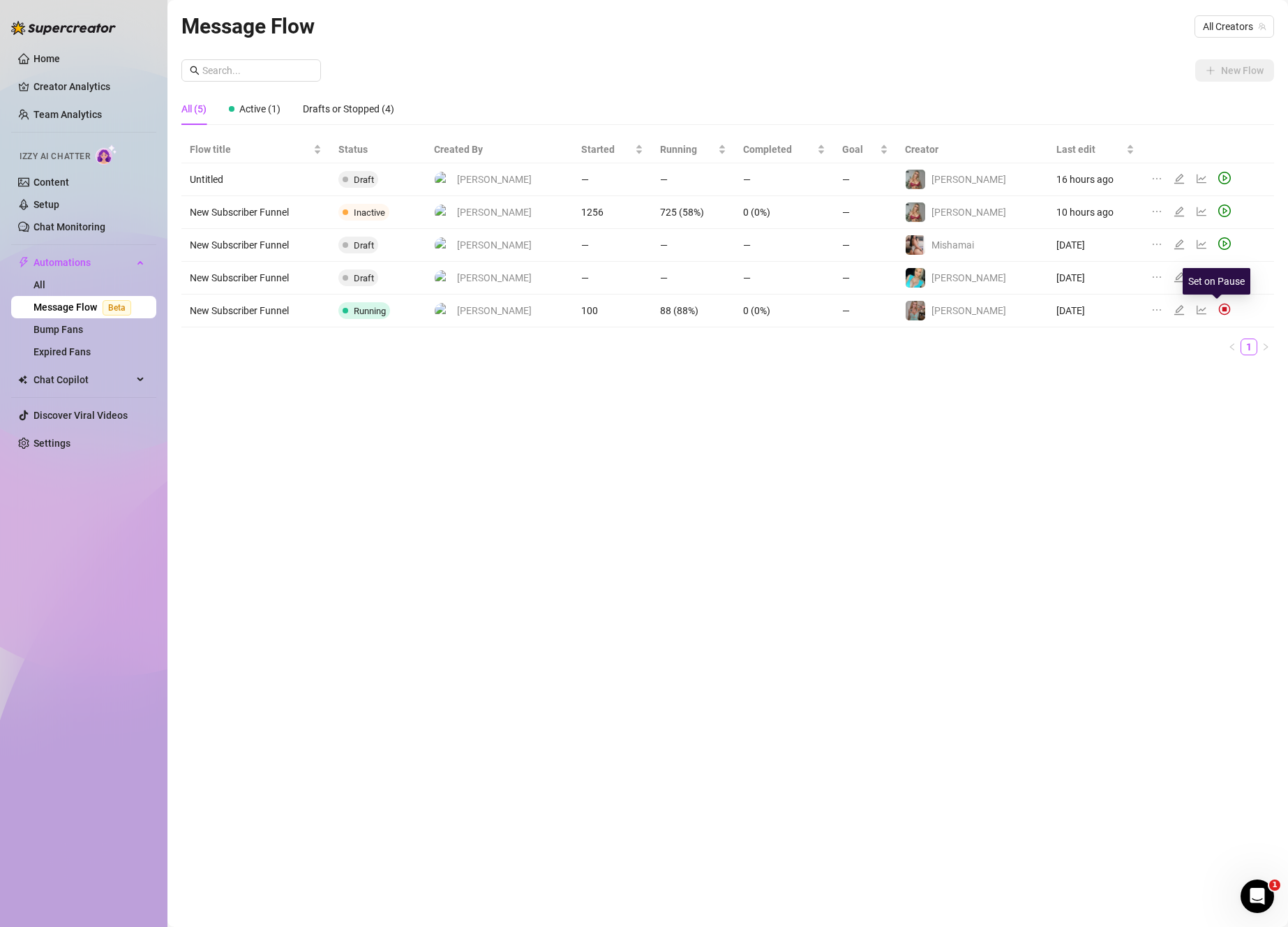
click at [1218, 310] on img at bounding box center [1224, 309] width 12 height 12
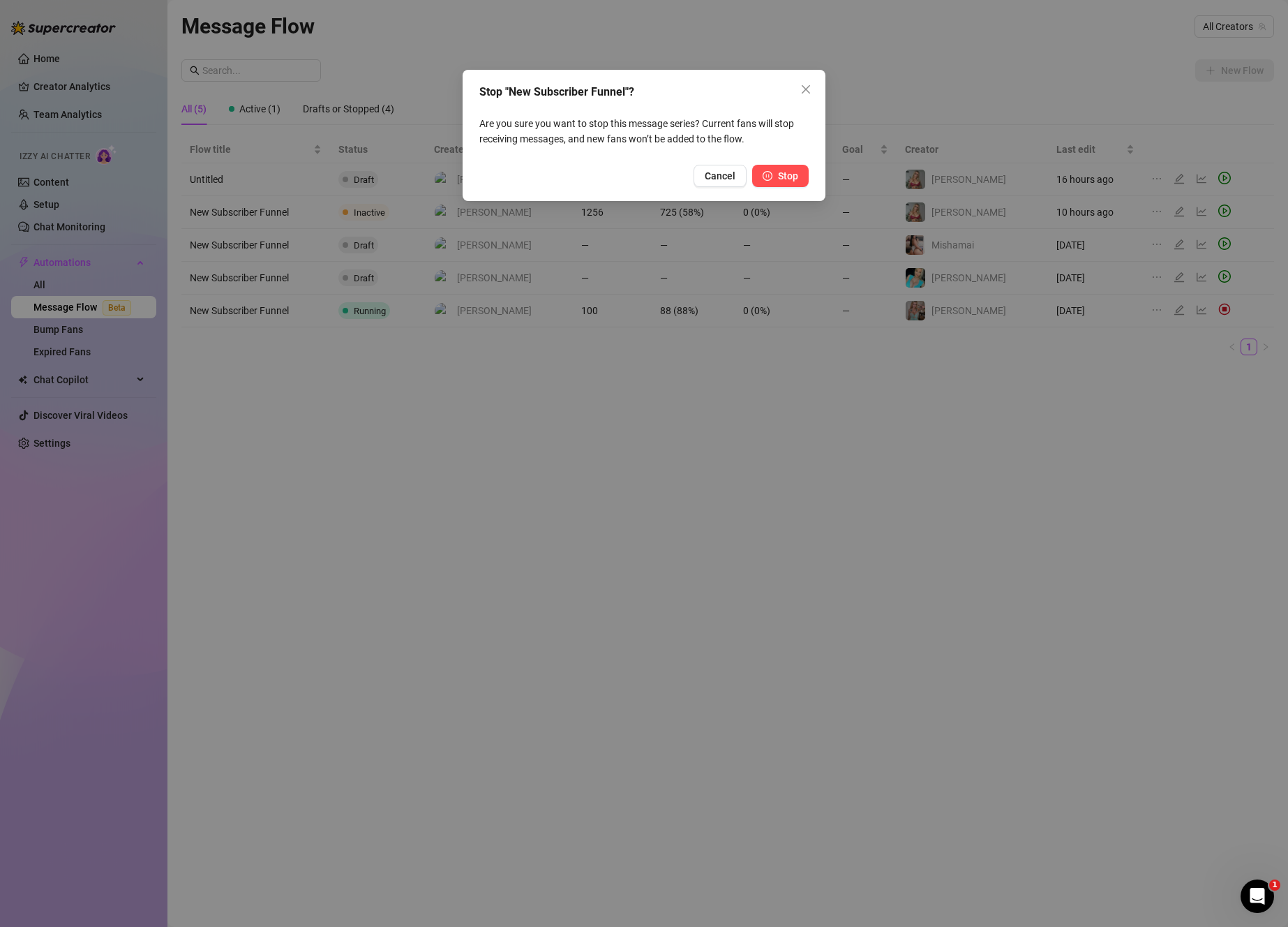
click at [795, 168] on button "Stop" at bounding box center [780, 175] width 56 height 22
